Goal: Task Accomplishment & Management: Complete application form

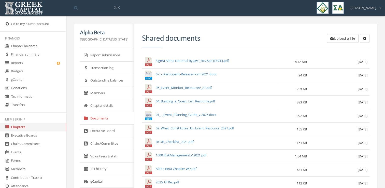
scroll to position [77, 0]
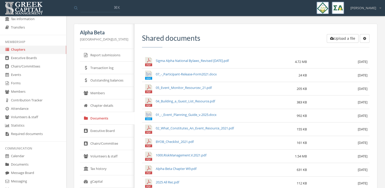
click at [24, 82] on link "Forms" at bounding box center [33, 83] width 66 height 8
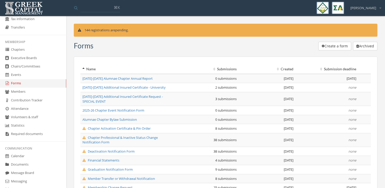
click at [127, 111] on span "2025-26 Chapter Event Notification Form" at bounding box center [113, 110] width 62 height 5
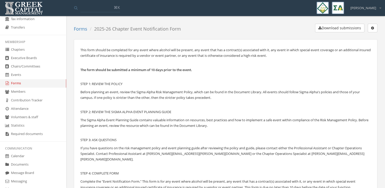
scroll to position [189, 0]
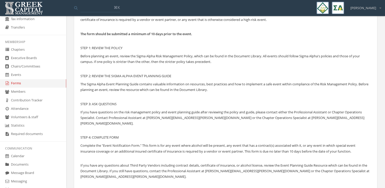
scroll to position [0, 0]
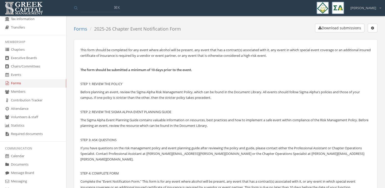
click at [371, 28] on icon "button" at bounding box center [372, 28] width 3 height 4
click at [359, 38] on link "Edit form" at bounding box center [357, 38] width 38 height 8
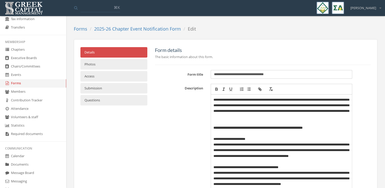
click at [125, 78] on link "Access" at bounding box center [113, 76] width 67 height 10
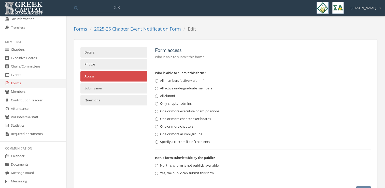
click at [123, 88] on link "Submission" at bounding box center [113, 88] width 67 height 10
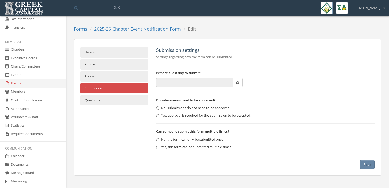
click at [123, 97] on link "Questions" at bounding box center [114, 100] width 68 height 10
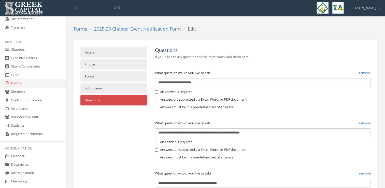
click at [109, 30] on link "2025-26 Chapter Event Notification Form" at bounding box center [137, 29] width 87 height 6
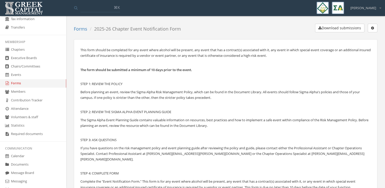
click at [148, 30] on li "2025-26 Chapter Event Notification Form" at bounding box center [134, 29] width 94 height 7
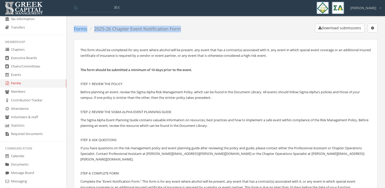
click at [148, 30] on li "2025-26 Chapter Event Notification Form" at bounding box center [134, 29] width 94 height 7
drag, startPoint x: 148, startPoint y: 30, endPoint x: 133, endPoint y: 30, distance: 15.0
click at [133, 30] on li "2025-26 Chapter Event Notification Form" at bounding box center [134, 29] width 94 height 7
click at [111, 27] on li "2025-26 Chapter Event Notification Form" at bounding box center [134, 29] width 94 height 7
drag, startPoint x: 95, startPoint y: 29, endPoint x: 180, endPoint y: 31, distance: 85.8
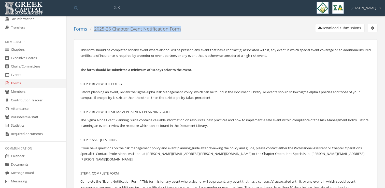
click at [180, 31] on li "2025-26 Chapter Event Notification Form" at bounding box center [134, 29] width 94 height 7
copy li "2025-26 Chapter Event Notification Form"
click at [27, 162] on link "Documents" at bounding box center [33, 164] width 66 height 8
